Goal: Contribute content

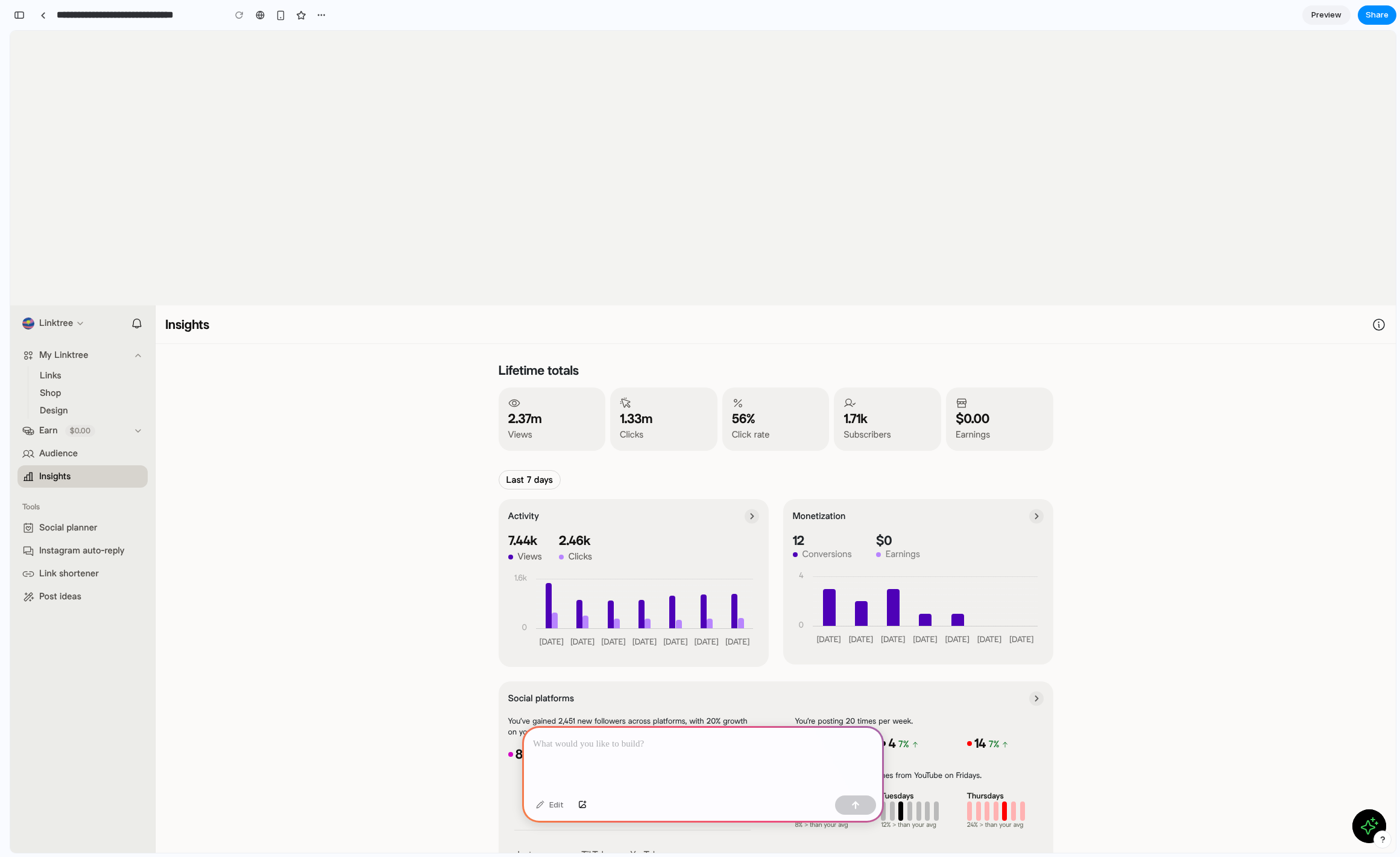
scroll to position [73, 0]
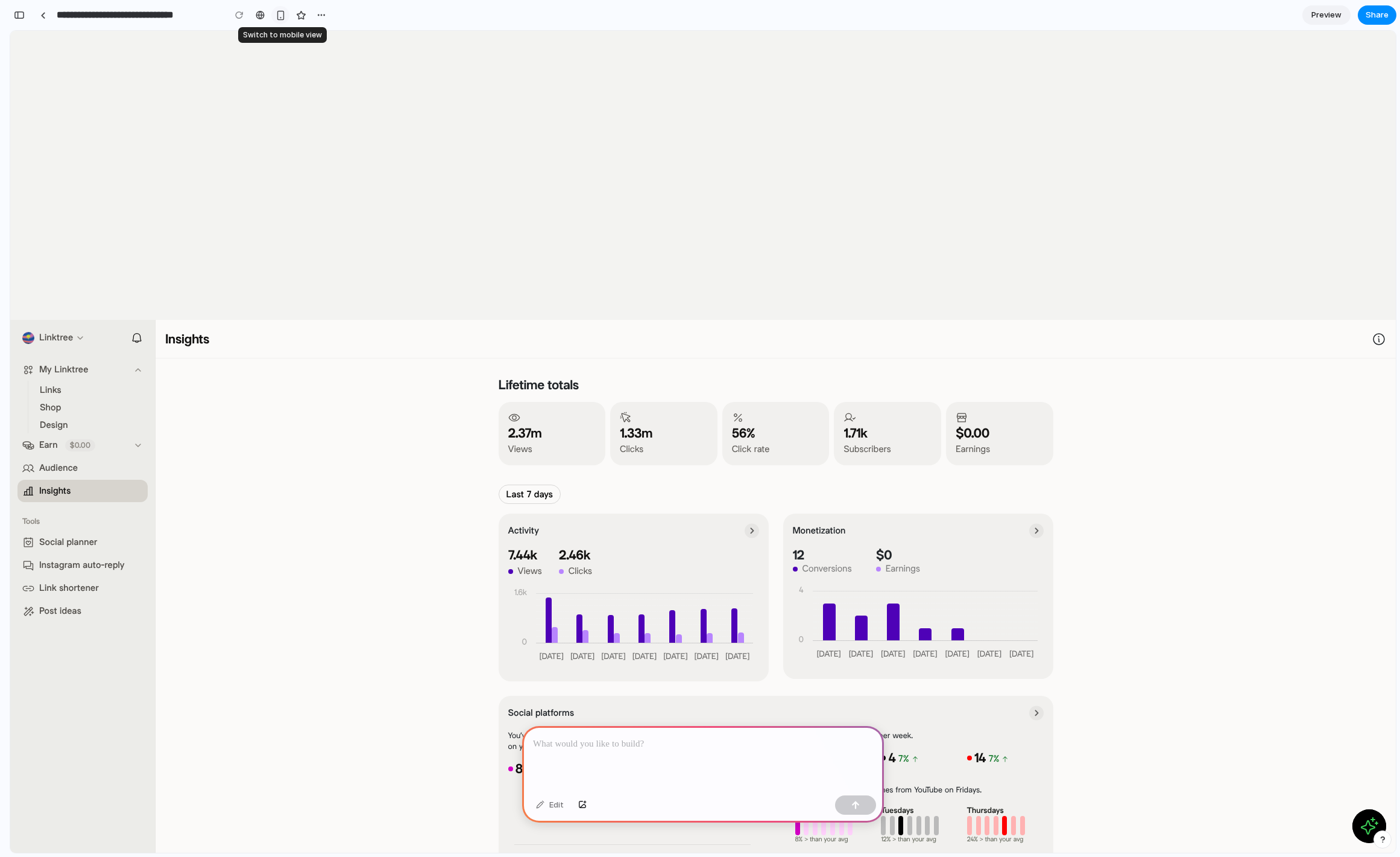
click at [282, 16] on div "button" at bounding box center [281, 15] width 10 height 10
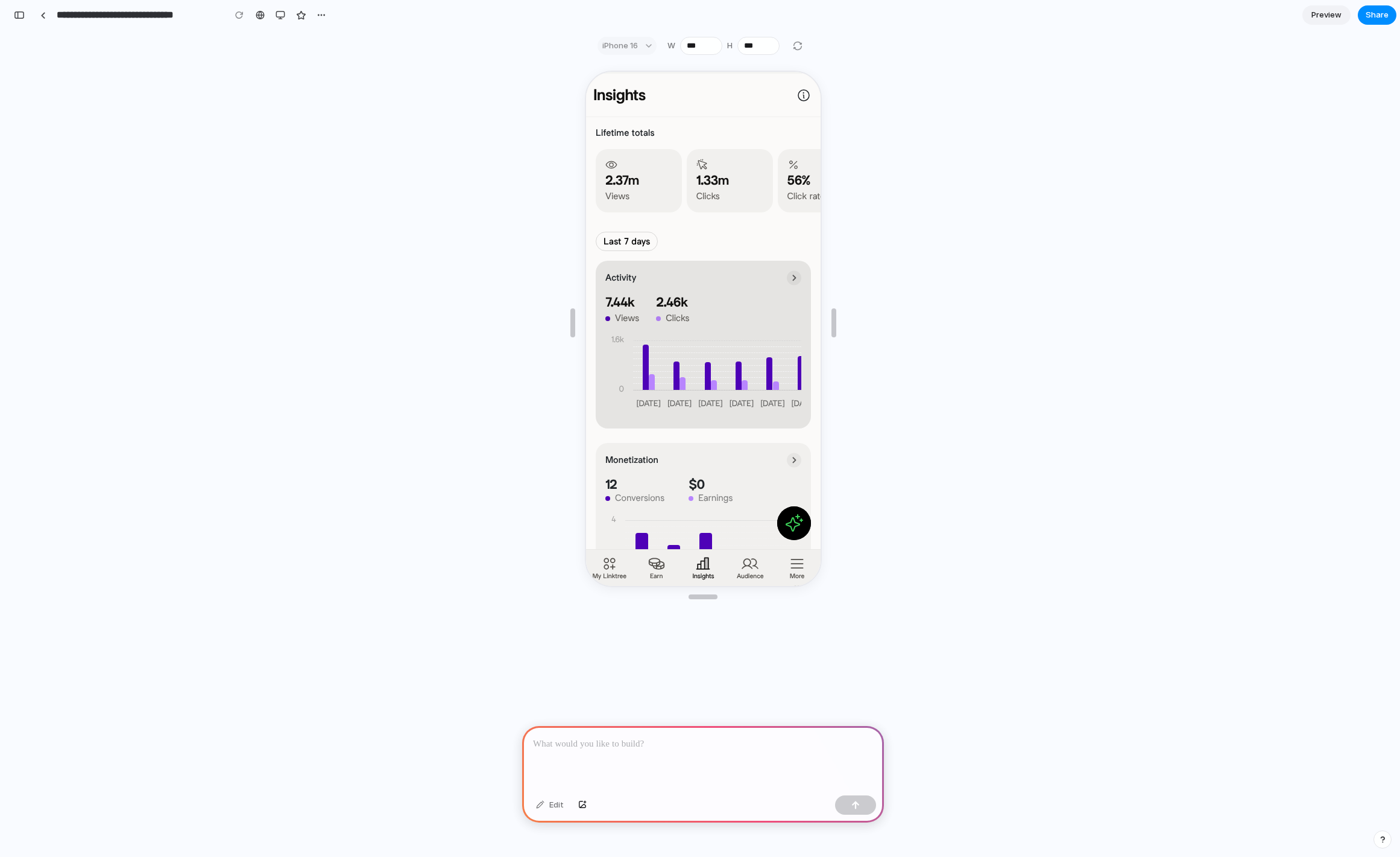
scroll to position [363, 0]
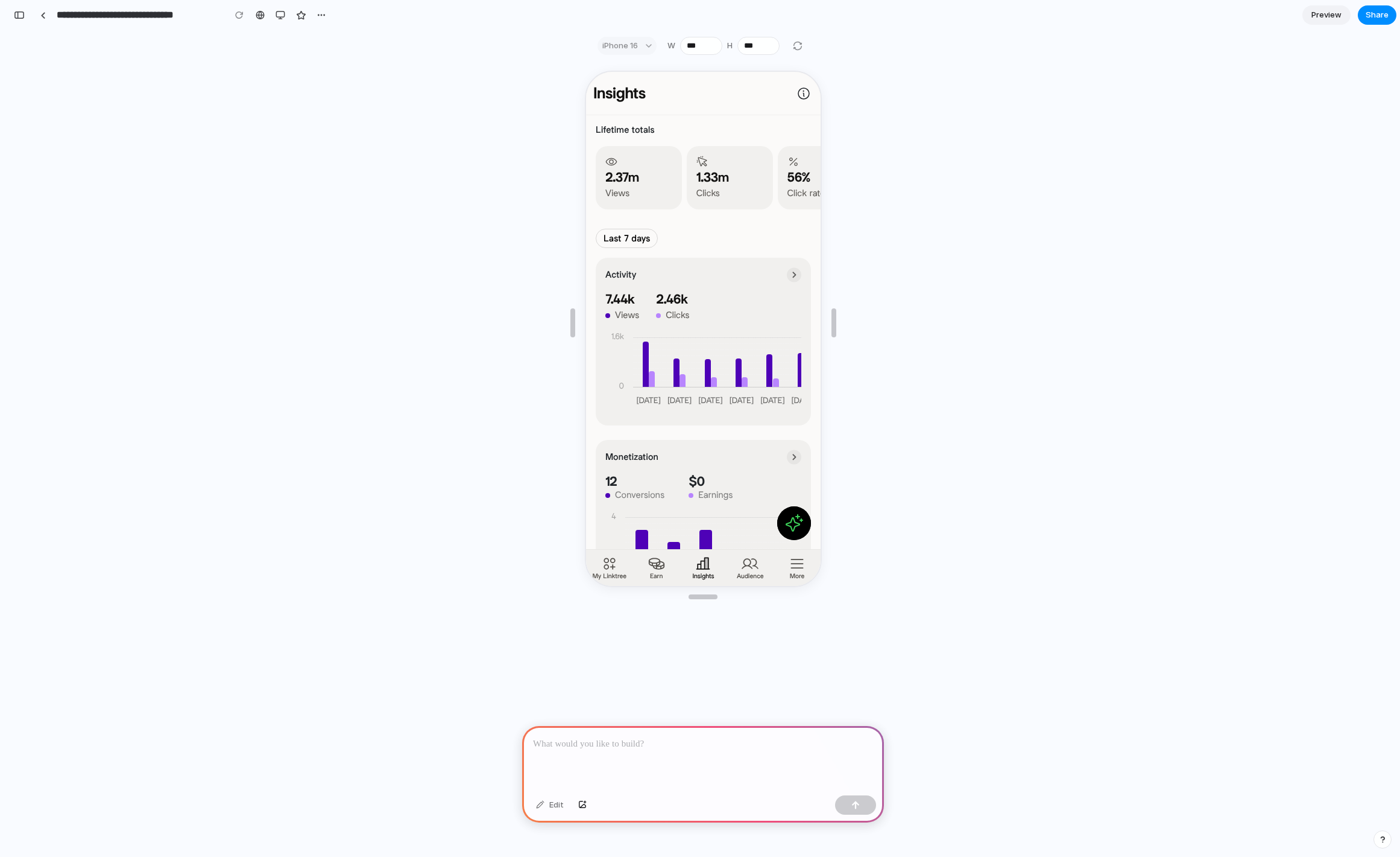
click at [622, 742] on p at bounding box center [703, 744] width 340 height 15
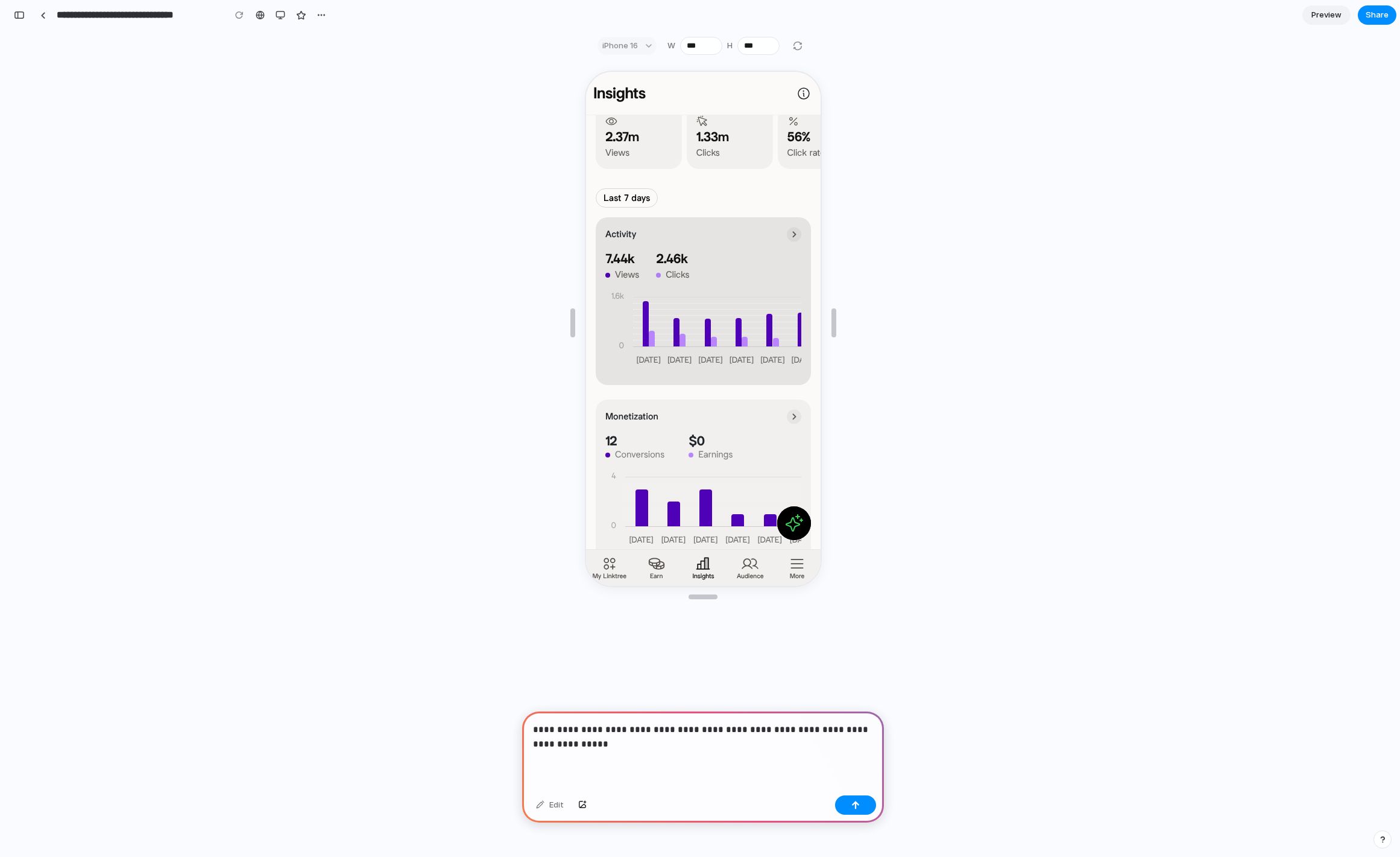
scroll to position [401, 0]
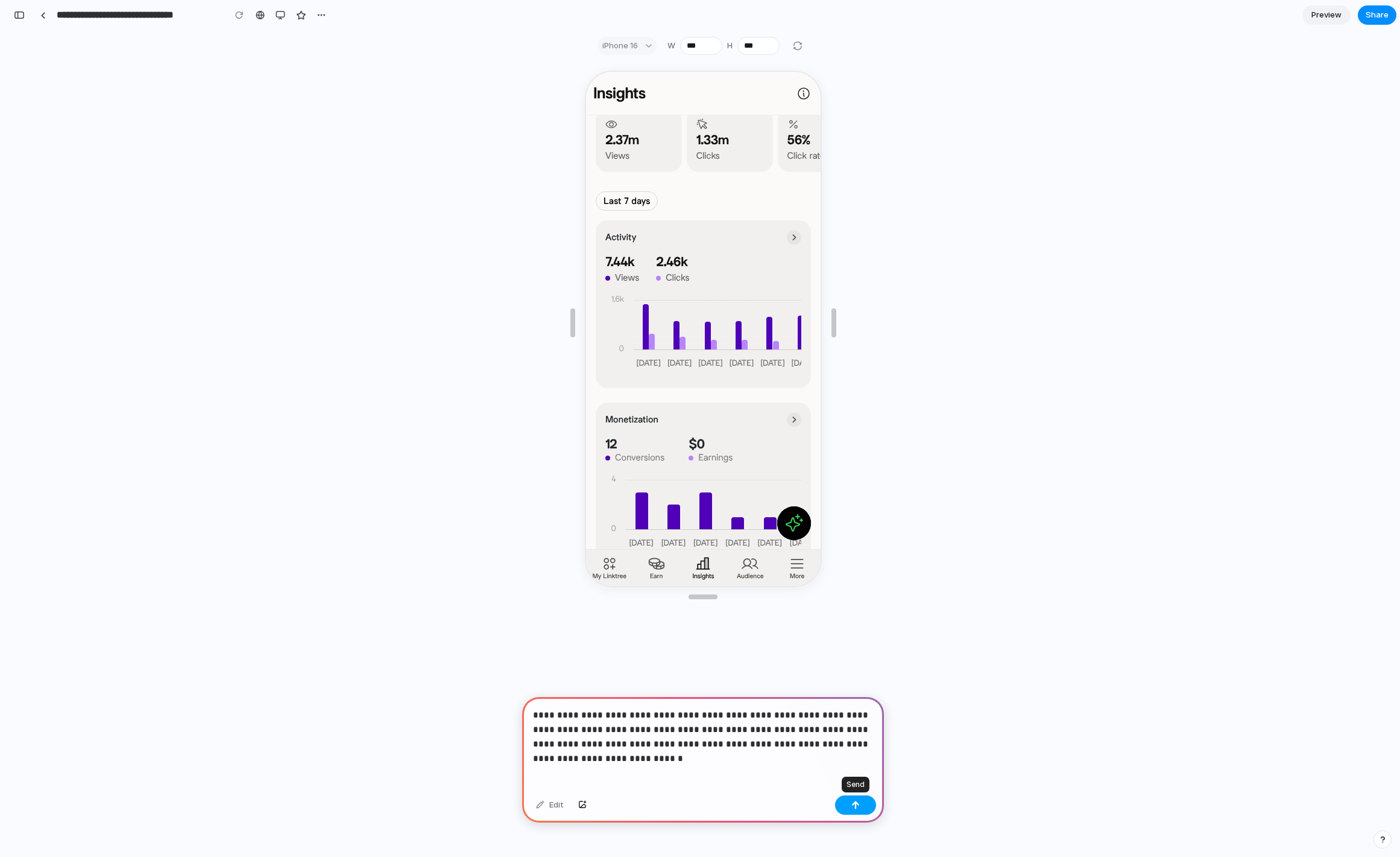
click at [851, 804] on div "button" at bounding box center [855, 804] width 8 height 8
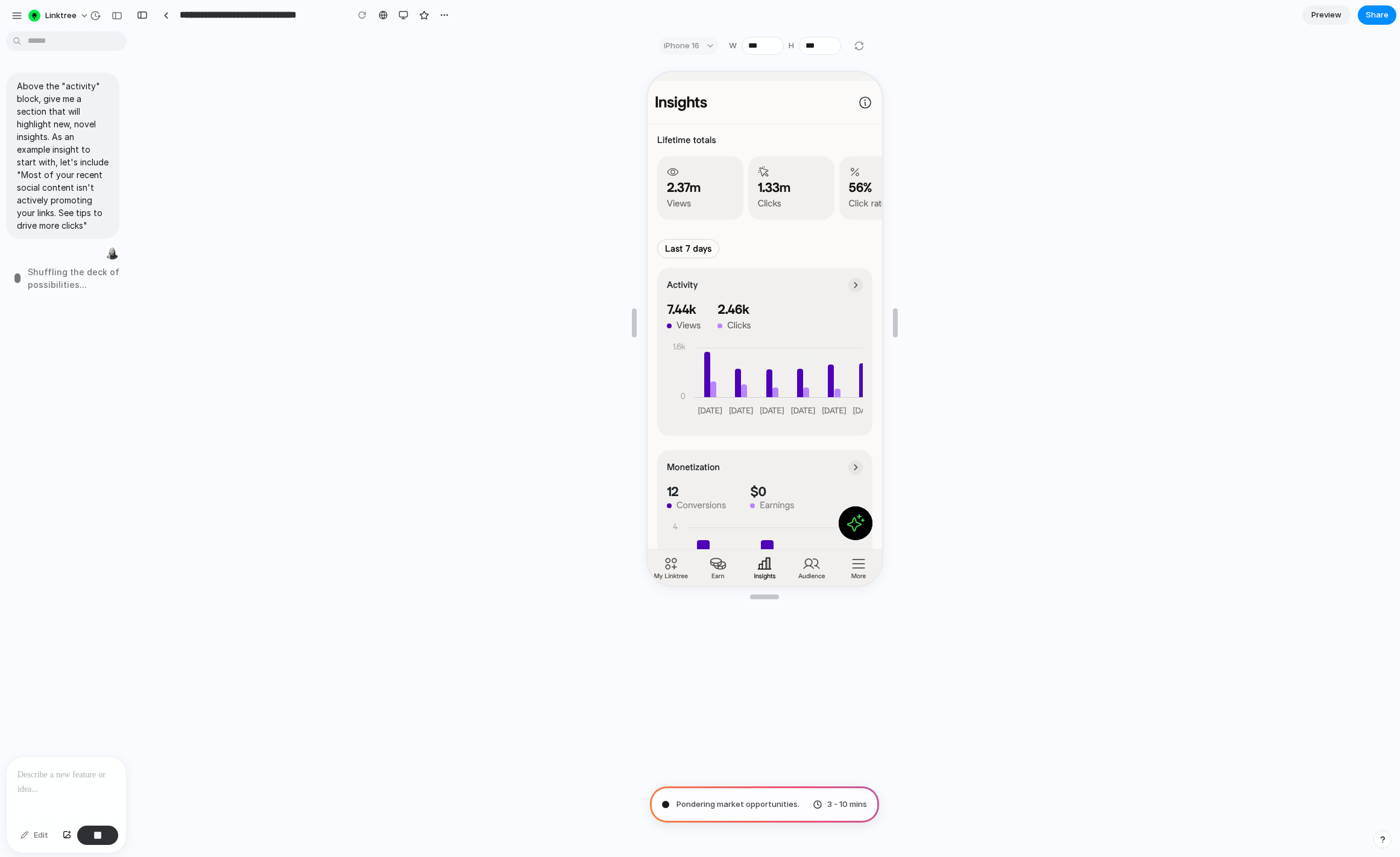
scroll to position [0, 0]
type input "**********"
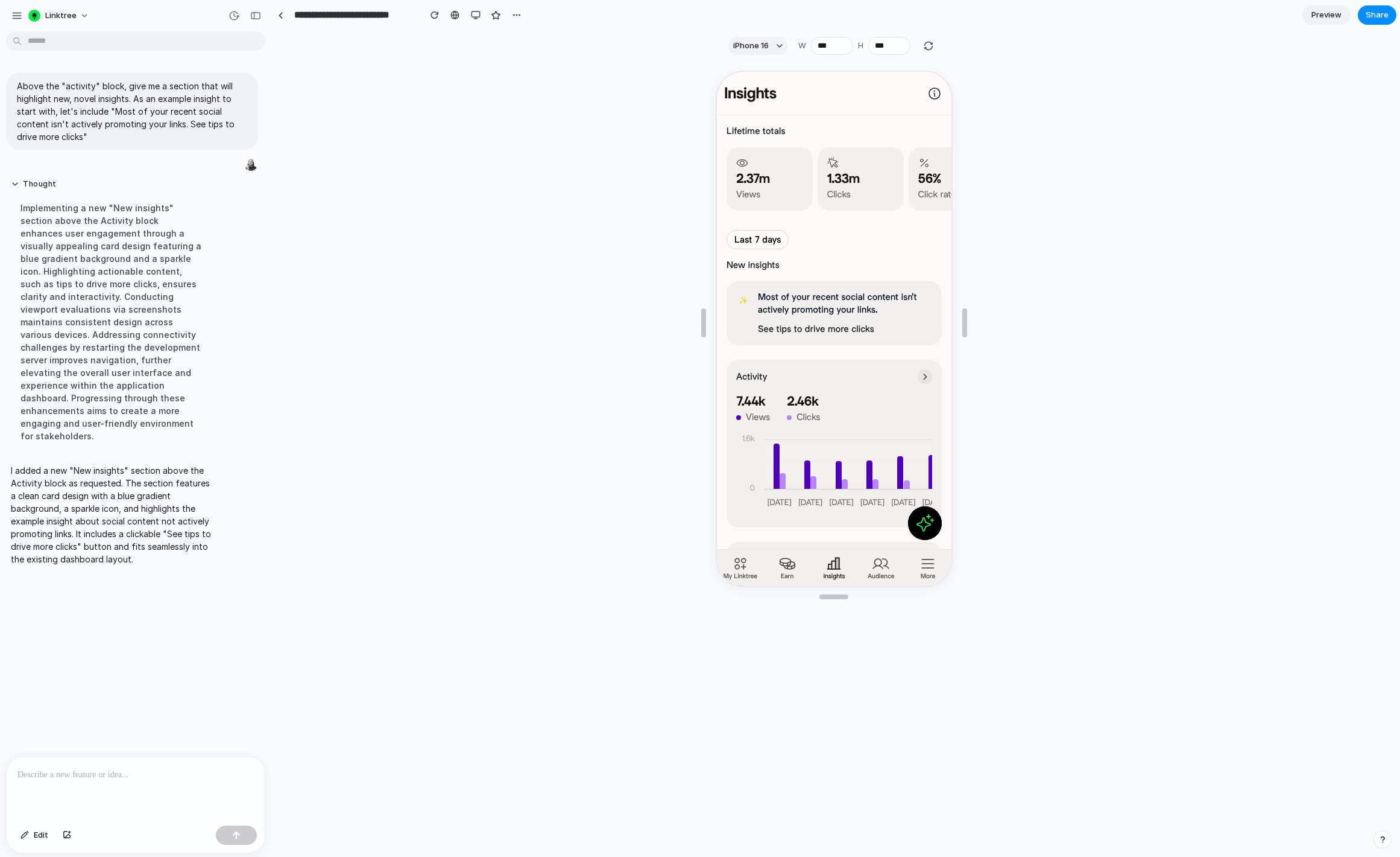
click at [839, 331] on button "See tips to drive more clicks" at bounding box center [814, 328] width 117 height 13
click at [480, 11] on button "button" at bounding box center [475, 14] width 18 height 18
